Goal: Information Seeking & Learning: Check status

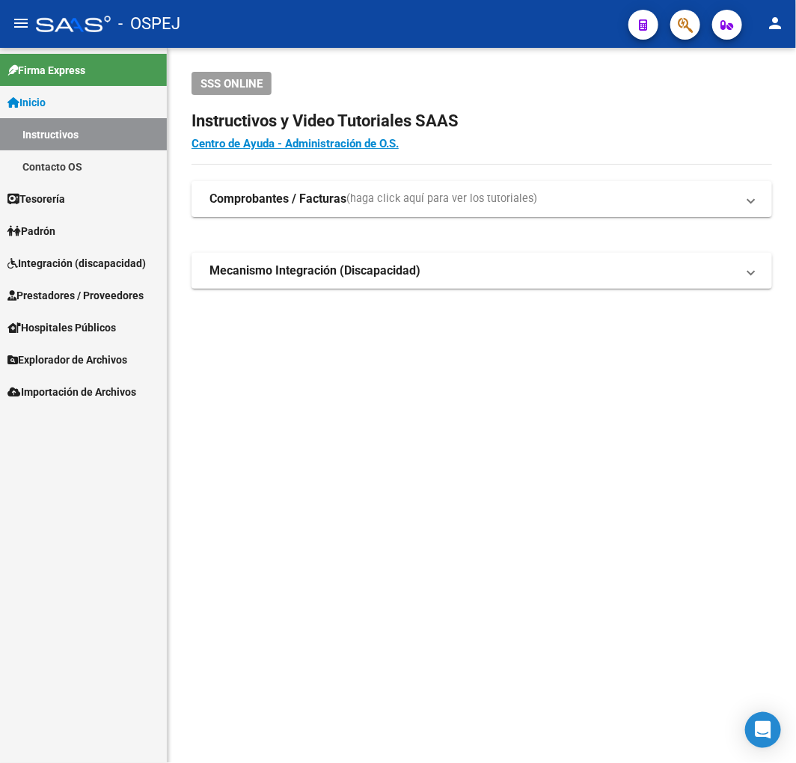
click at [113, 297] on span "Prestadores / Proveedores" at bounding box center [75, 295] width 136 height 16
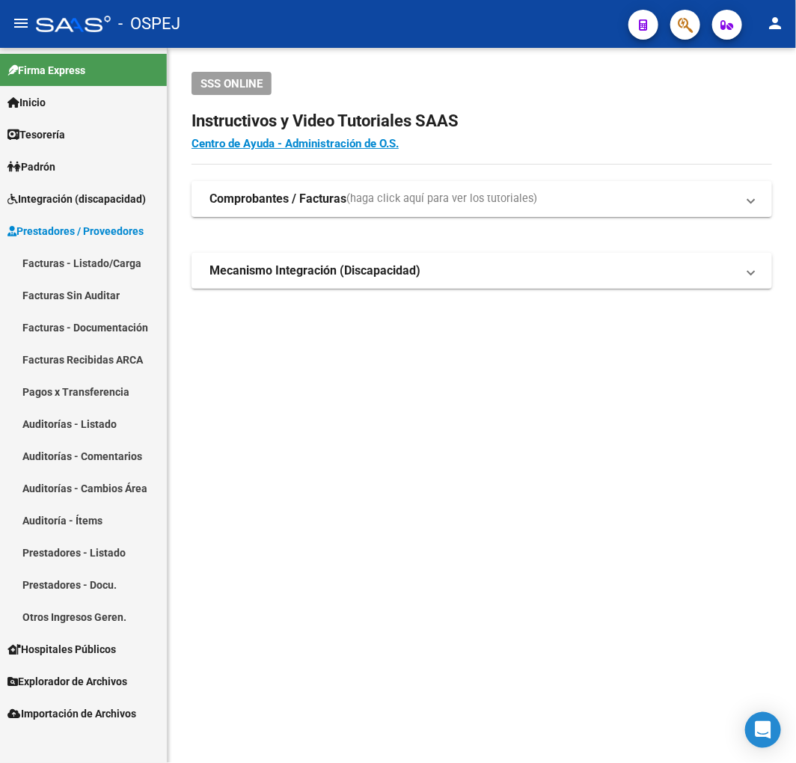
click at [118, 430] on link "Auditorías - Listado" at bounding box center [83, 424] width 167 height 32
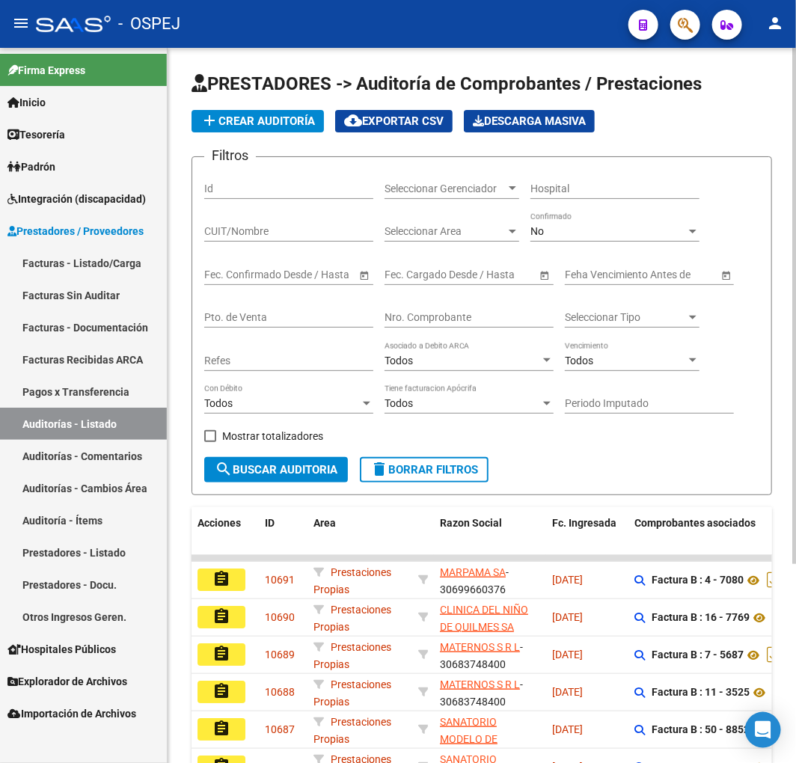
click at [594, 232] on div "No" at bounding box center [609, 231] width 156 height 13
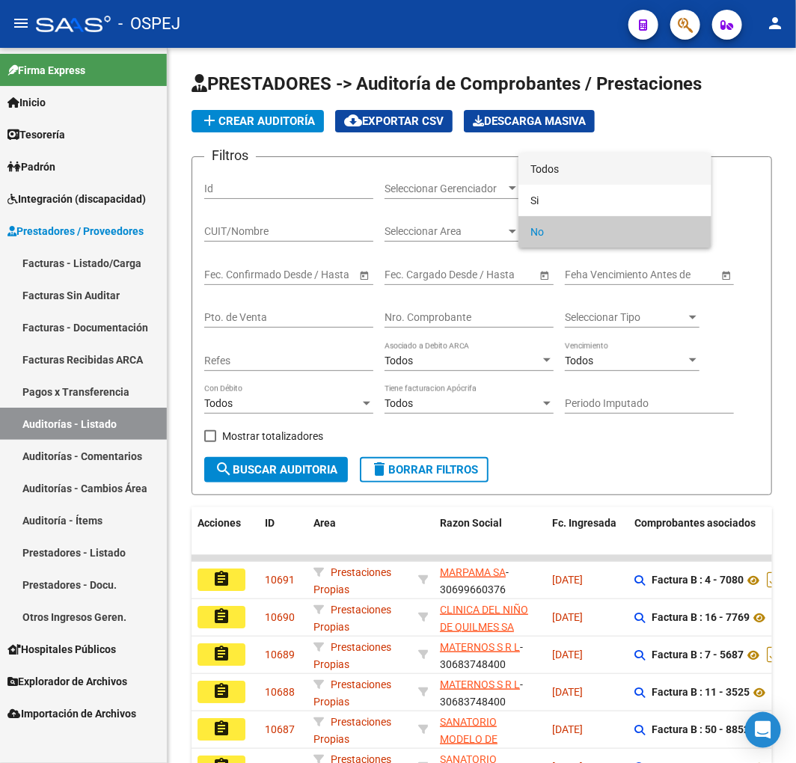
click at [604, 169] on span "Todos" at bounding box center [615, 168] width 169 height 31
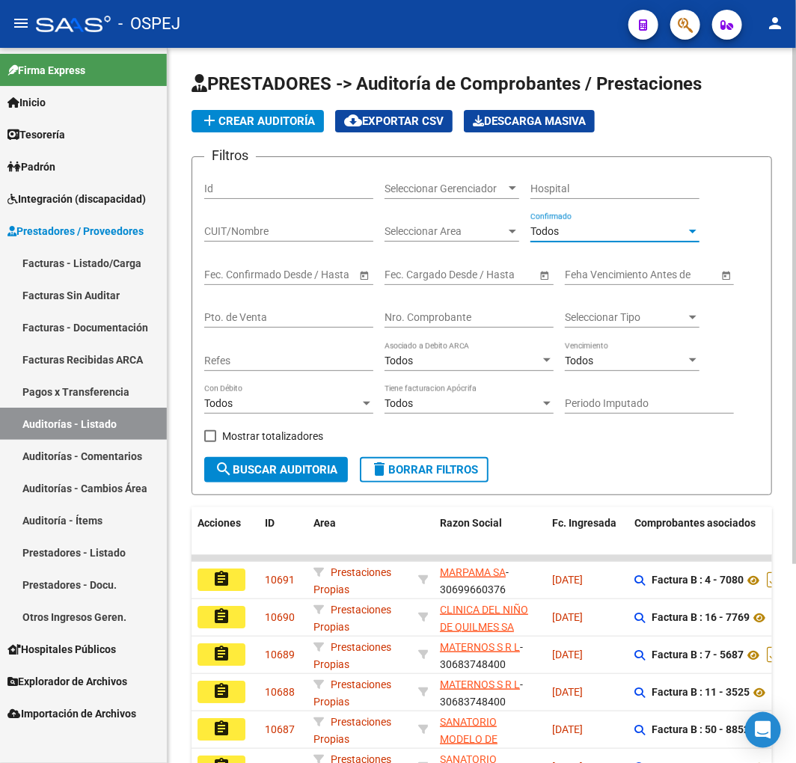
drag, startPoint x: 448, startPoint y: 335, endPoint x: 463, endPoint y: 324, distance: 18.7
click at [450, 334] on div "Nro. Comprobante" at bounding box center [469, 319] width 169 height 43
click at [466, 323] on input "Nro. Comprobante" at bounding box center [469, 317] width 169 height 13
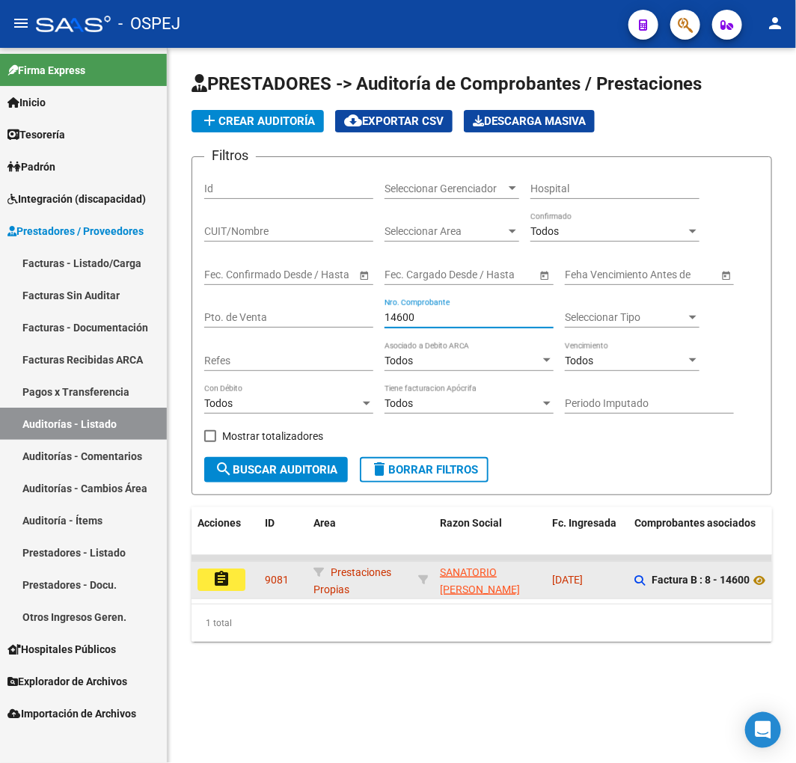
type input "14600"
click at [211, 582] on button "assignment" at bounding box center [222, 580] width 48 height 22
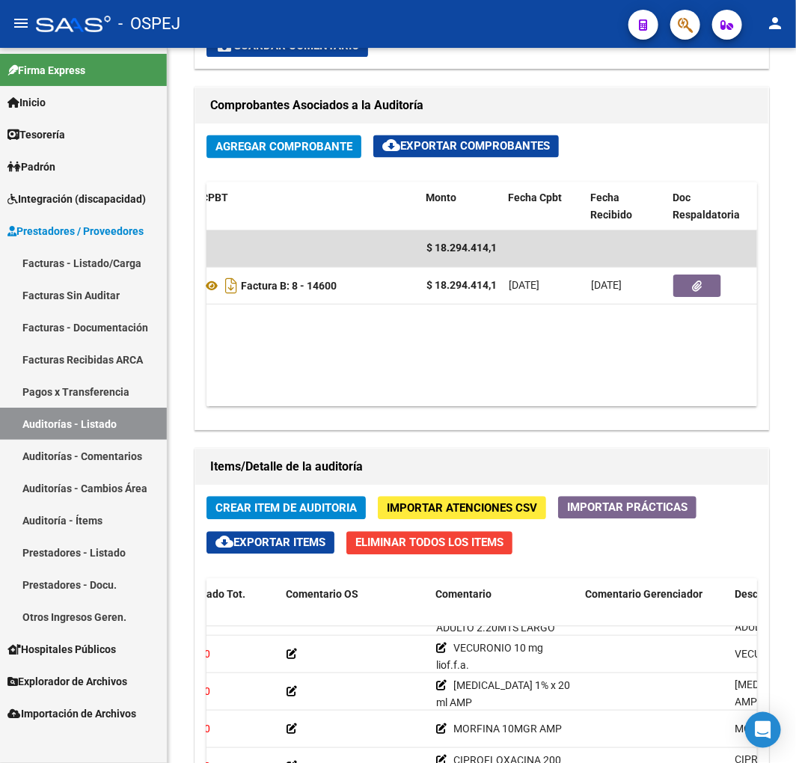
scroll to position [1322, 0]
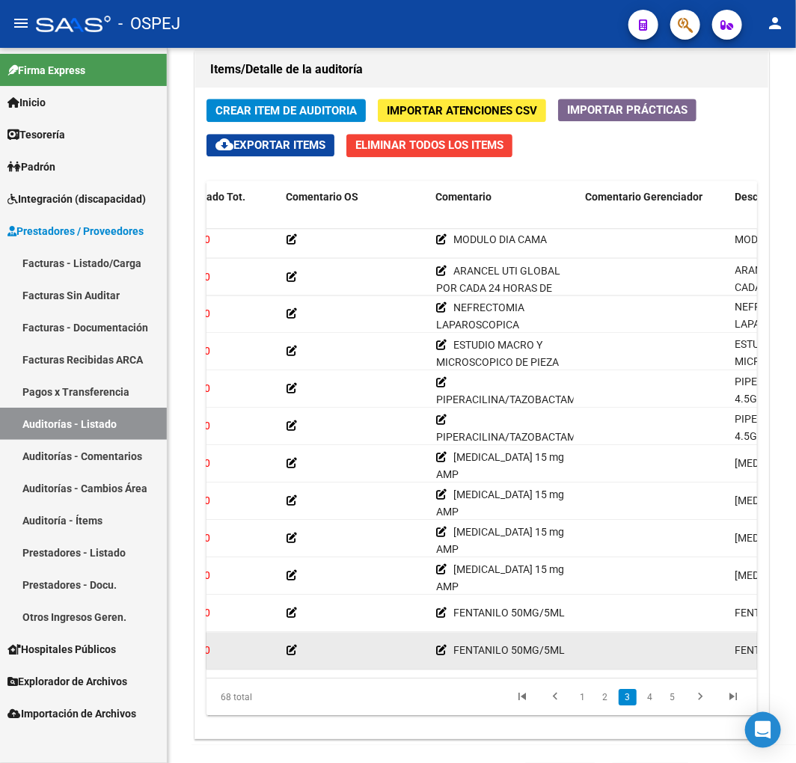
click at [397, 661] on datatable-body-cell at bounding box center [356, 650] width 150 height 37
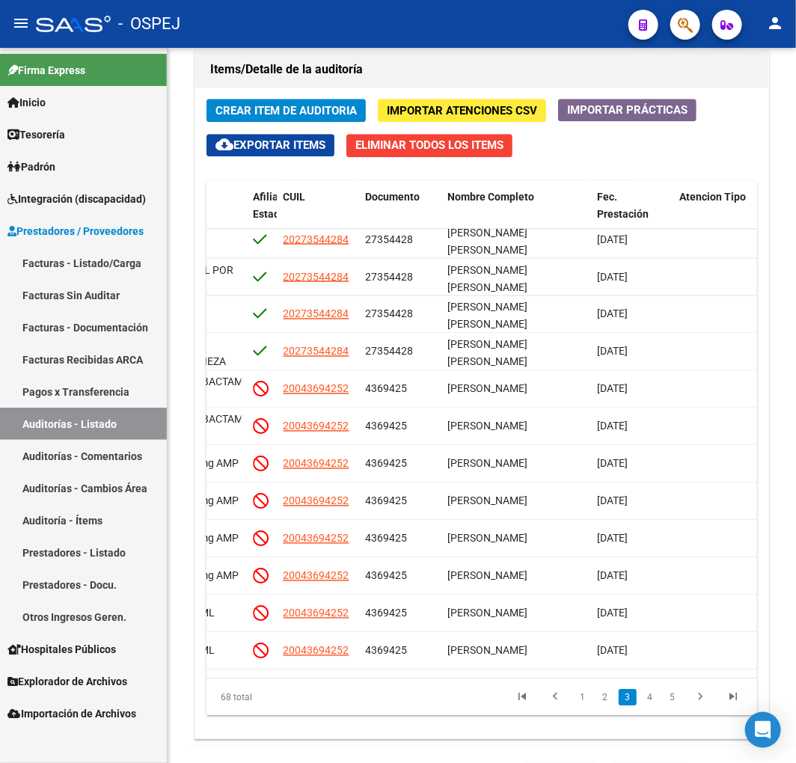
scroll to position [832, 1071]
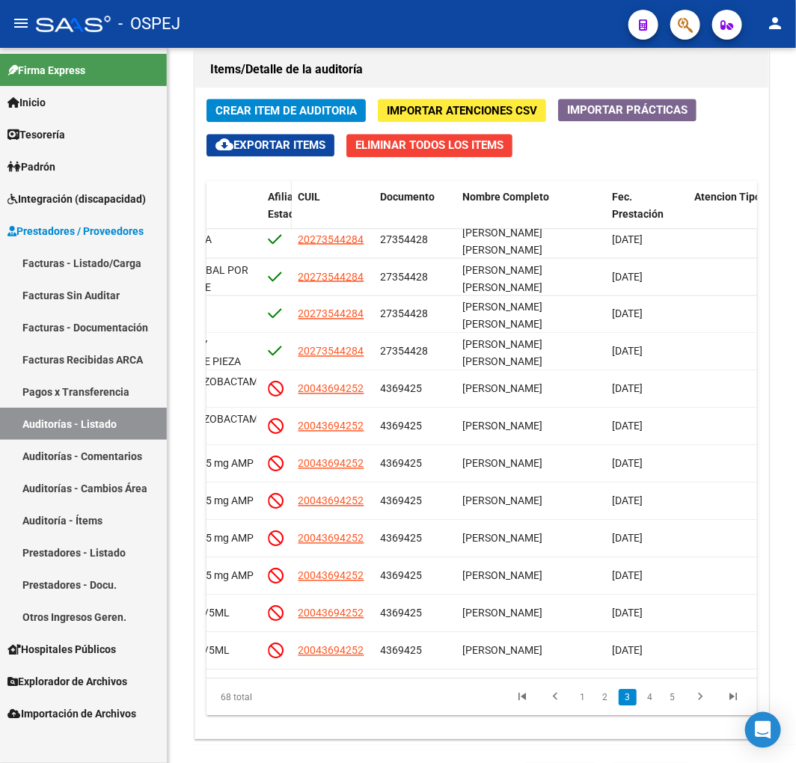
click at [277, 207] on span "Afiliado Estado" at bounding box center [286, 205] width 37 height 29
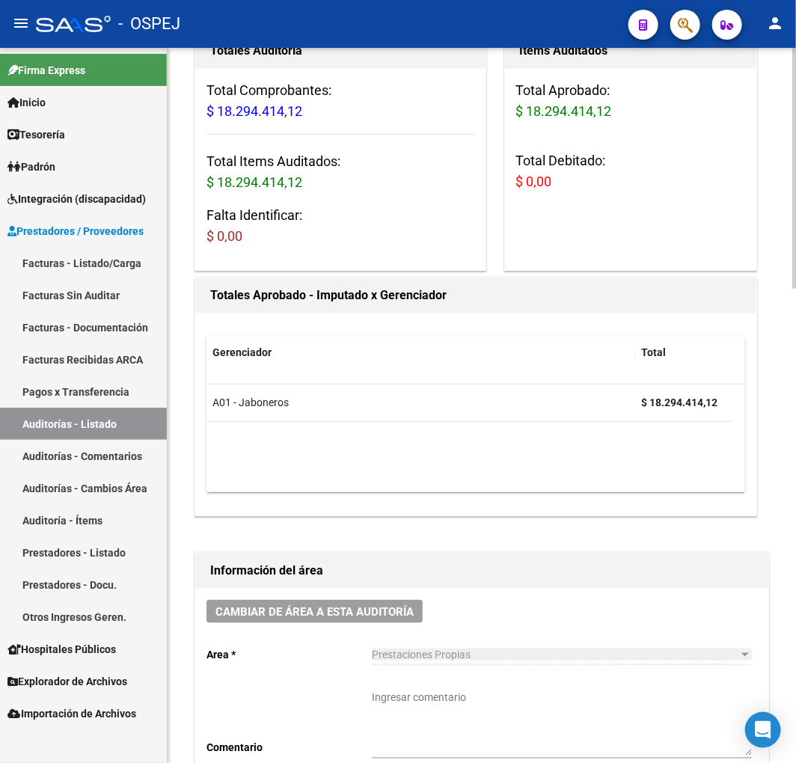
scroll to position [0, 0]
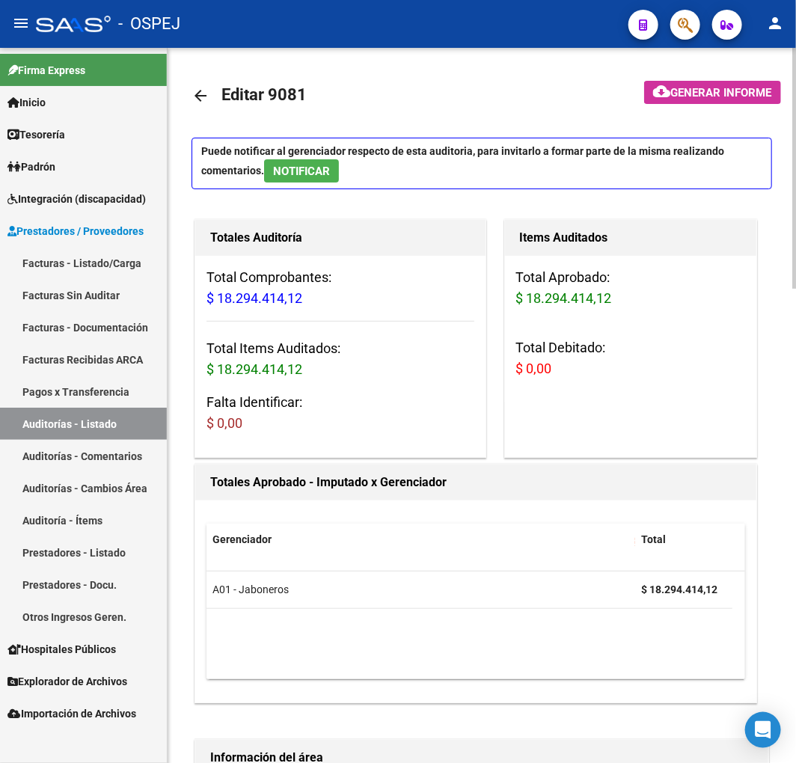
click at [195, 96] on mat-icon "arrow_back" at bounding box center [201, 96] width 18 height 18
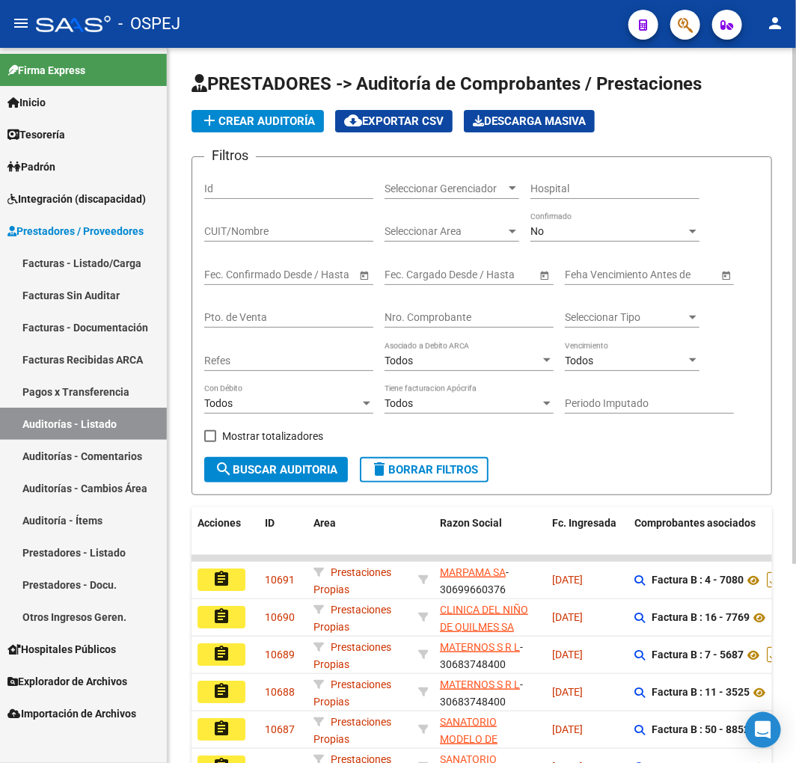
click at [455, 318] on input "Nro. Comprobante" at bounding box center [469, 317] width 169 height 13
type input "14636"
click at [610, 223] on div "No Confirmado" at bounding box center [615, 227] width 169 height 30
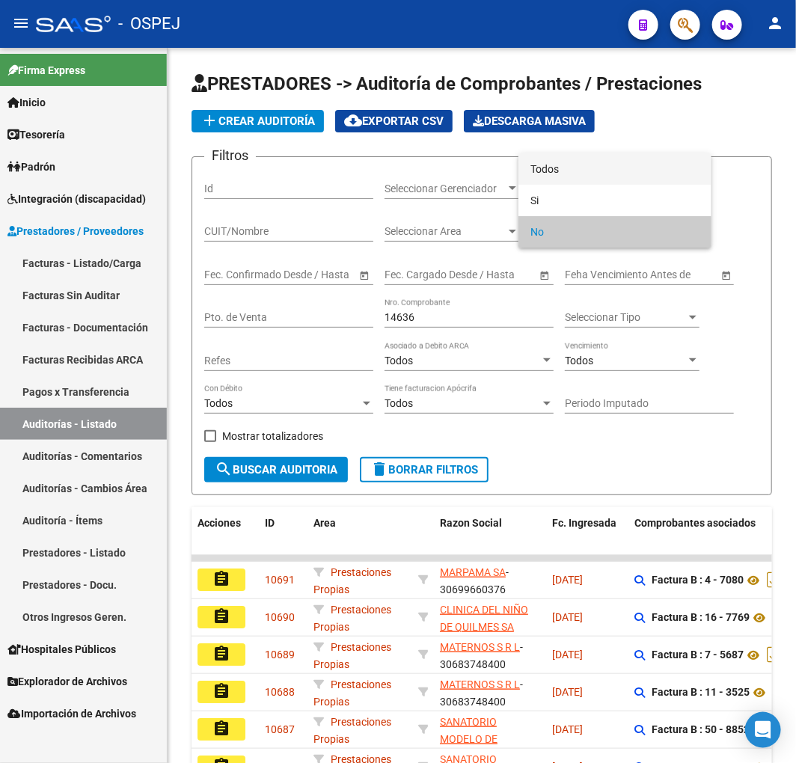
click at [585, 176] on span "Todos" at bounding box center [615, 168] width 169 height 31
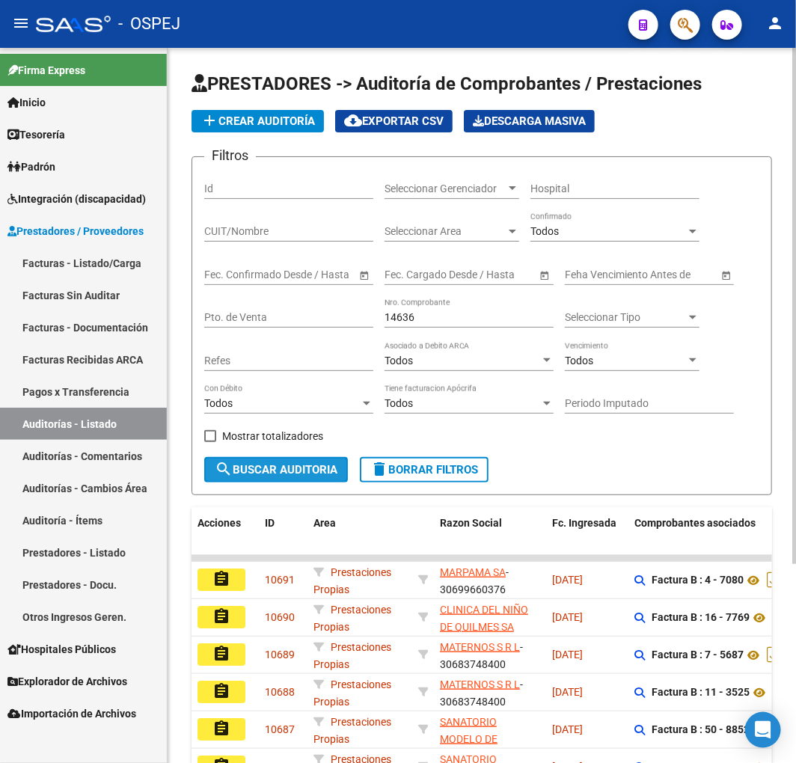
click at [282, 479] on button "search Buscar Auditoria" at bounding box center [276, 469] width 144 height 25
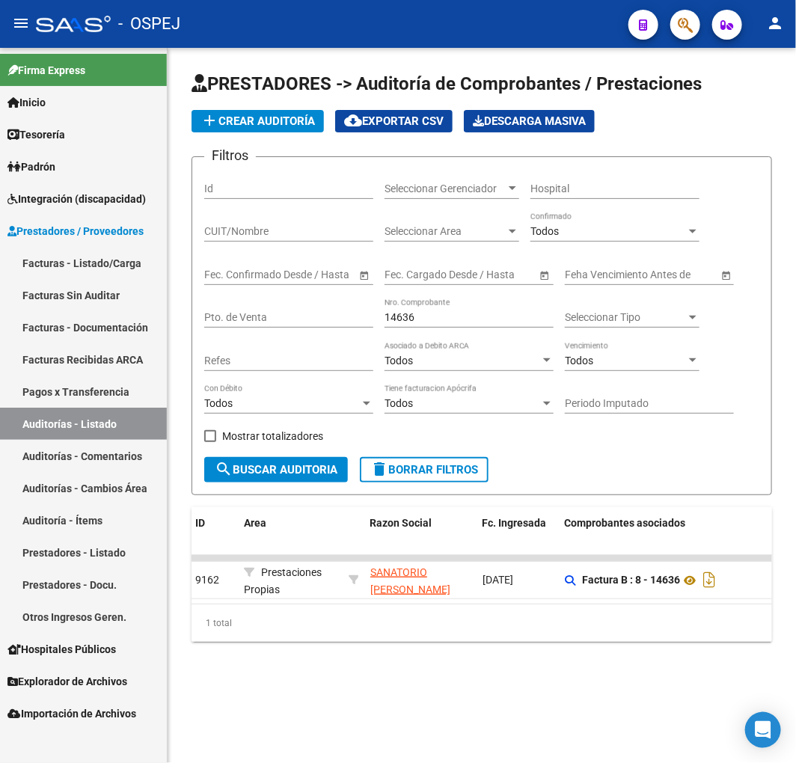
scroll to position [0, 82]
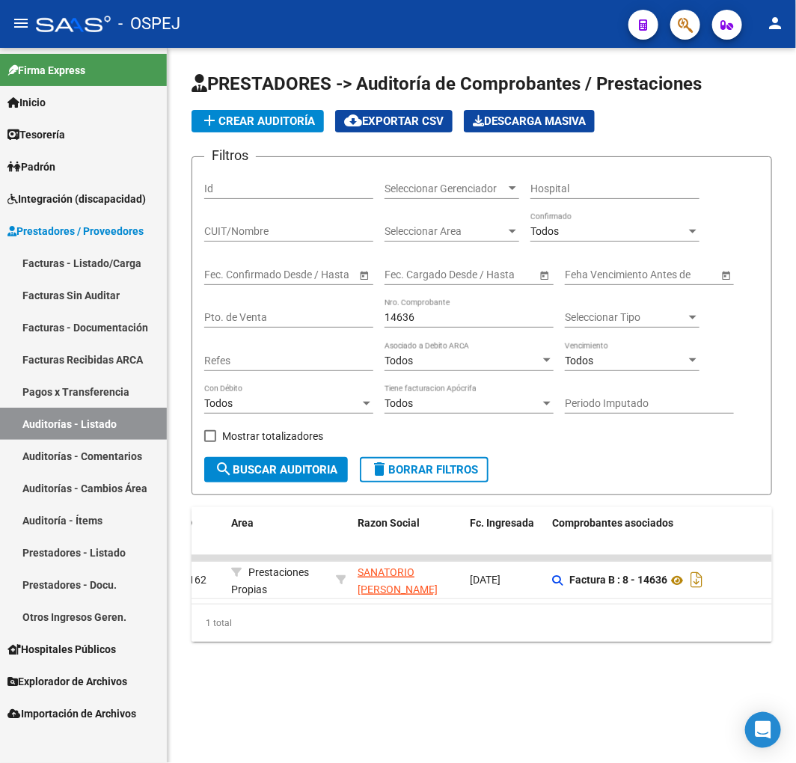
click at [144, 421] on link "Auditorías - Listado" at bounding box center [83, 424] width 167 height 32
